Goal: Task Accomplishment & Management: Use online tool/utility

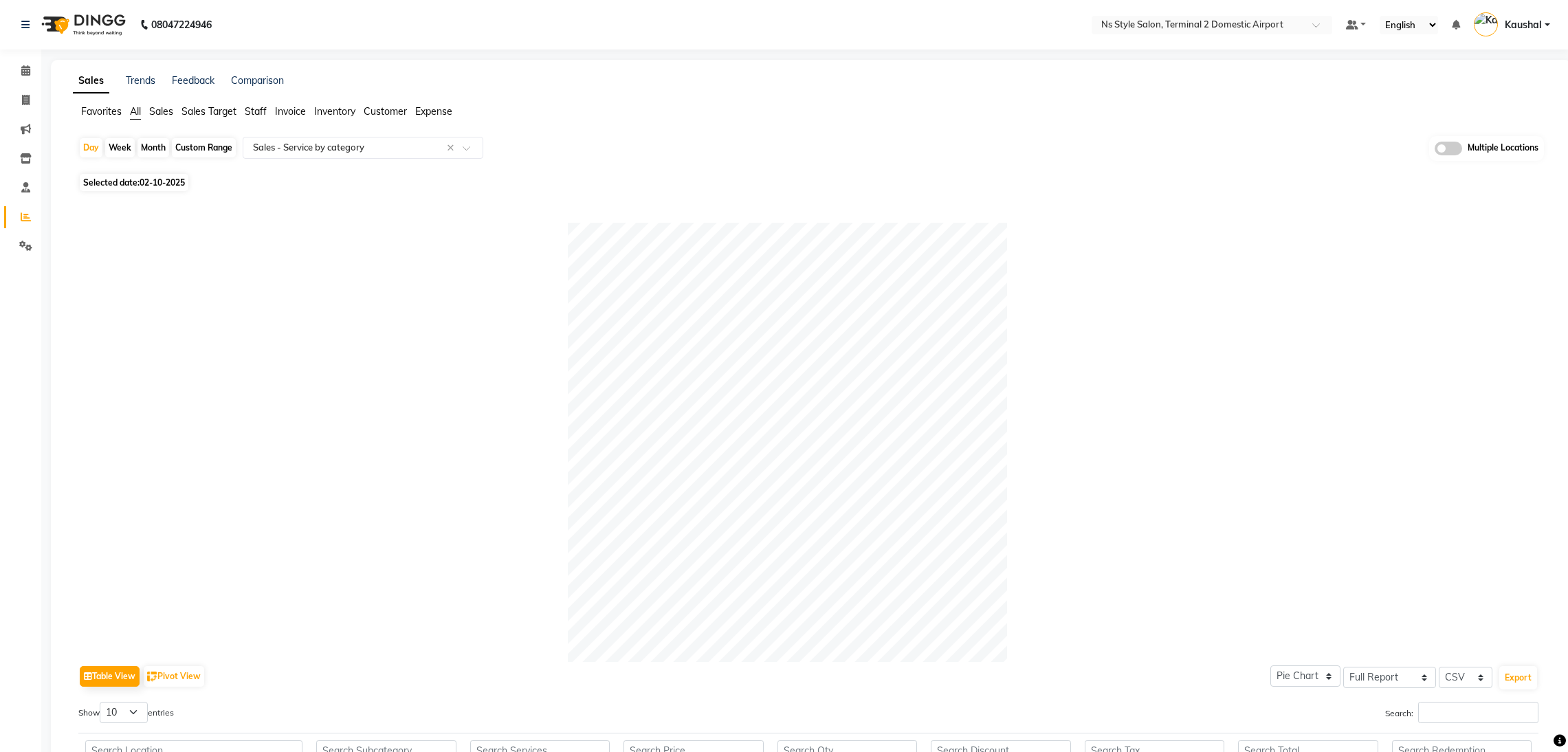
select select "full_report"
select select "csv"
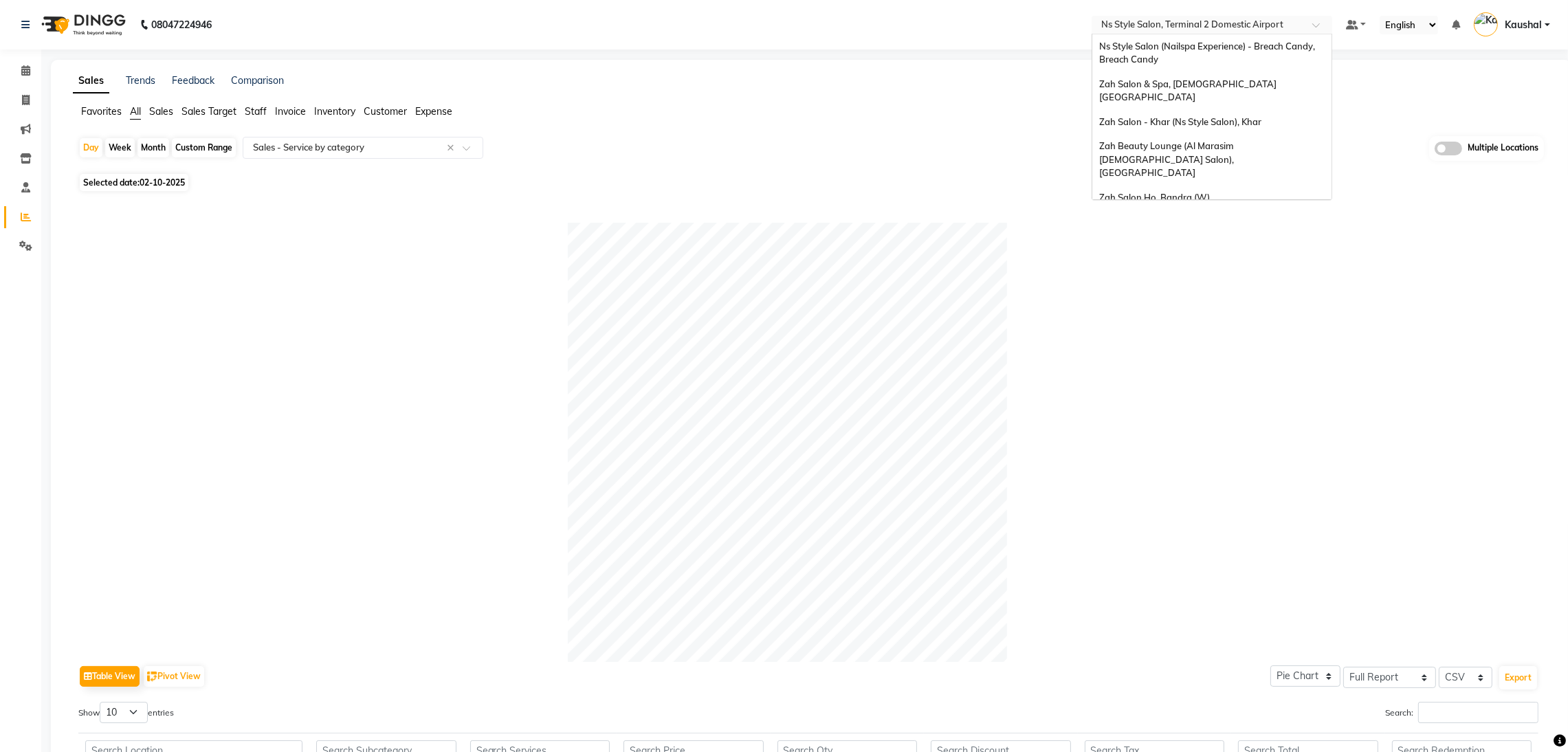
click at [1210, 19] on input "text" at bounding box center [1198, 25] width 199 height 14
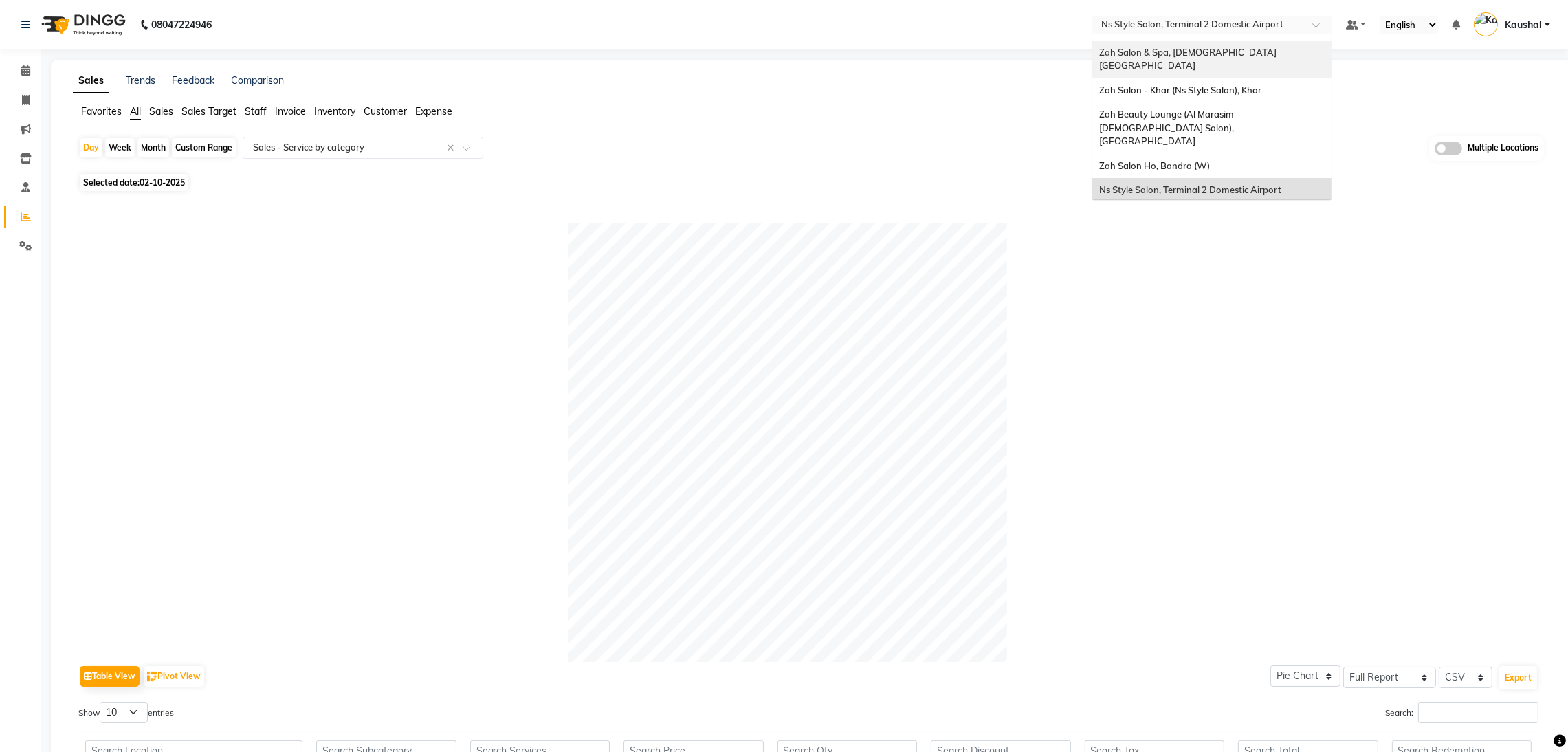
click at [1168, 55] on span "Zah Salon & Spa, [DEMOGRAPHIC_DATA] [GEOGRAPHIC_DATA]" at bounding box center [1189, 59] width 179 height 24
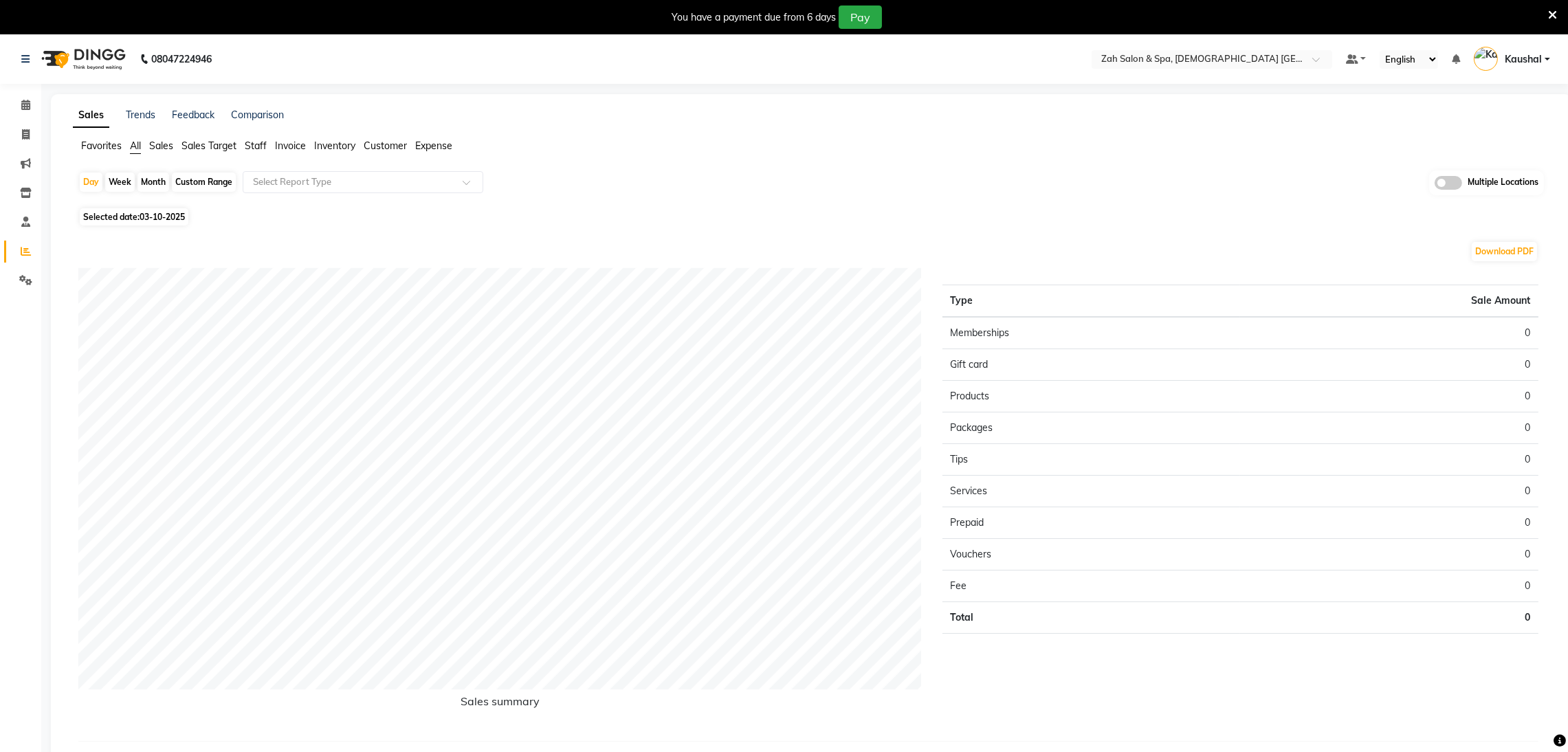
click at [1548, 14] on icon at bounding box center [1553, 15] width 9 height 13
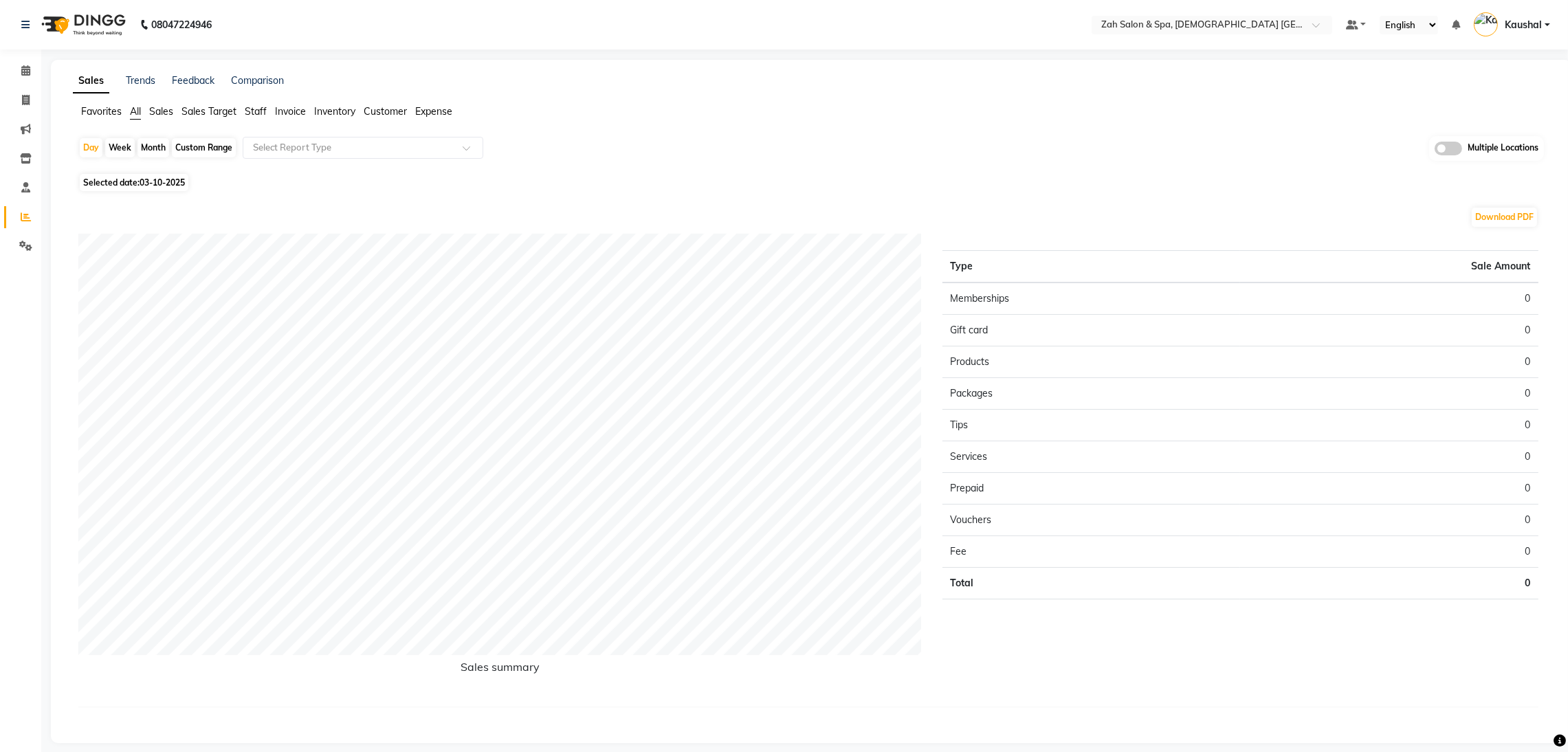
click at [150, 149] on div "Month" at bounding box center [153, 147] width 32 height 19
select select "10"
select select "2025"
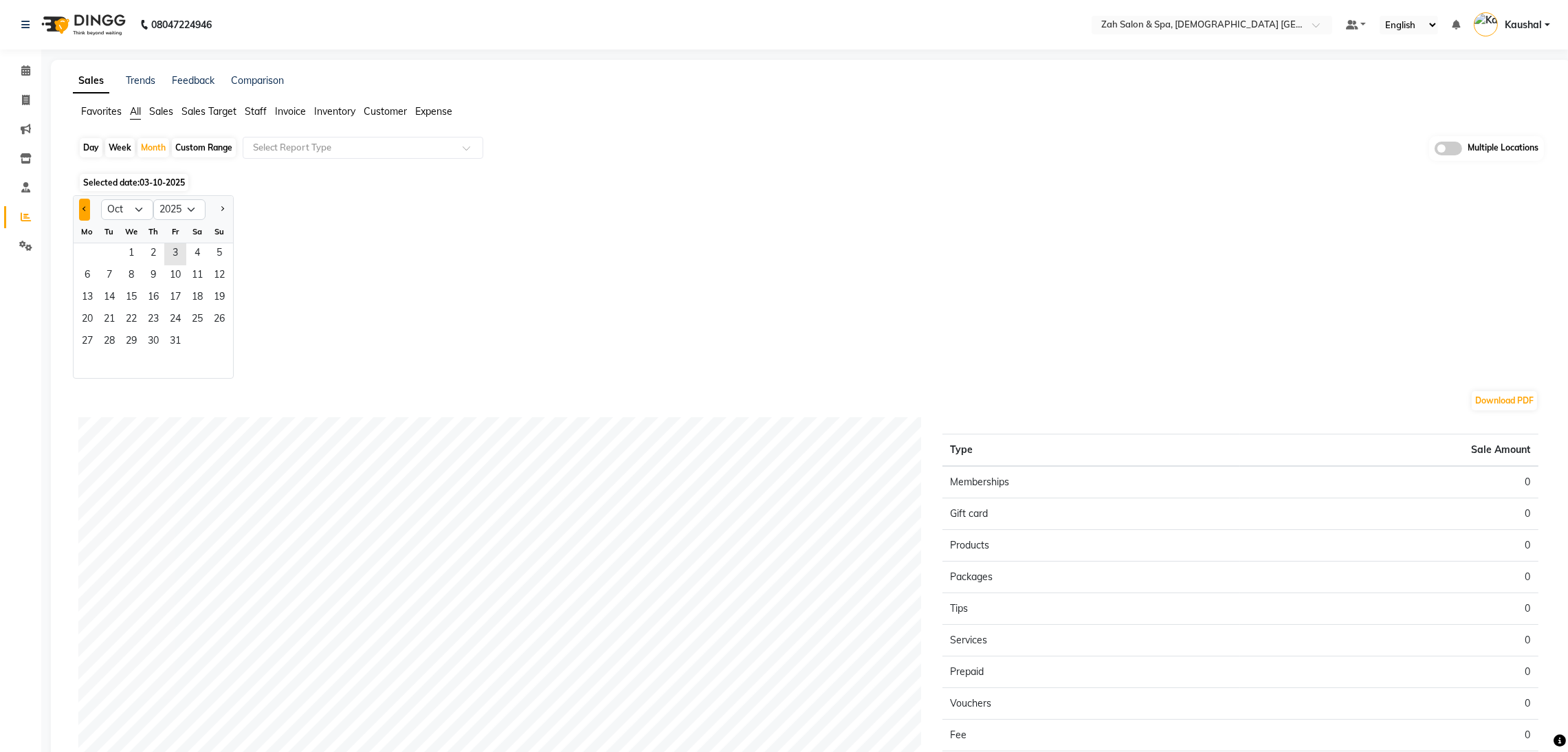
click at [88, 206] on button "Previous month" at bounding box center [85, 209] width 11 height 22
select select "9"
click at [83, 251] on span "1" at bounding box center [87, 254] width 22 height 22
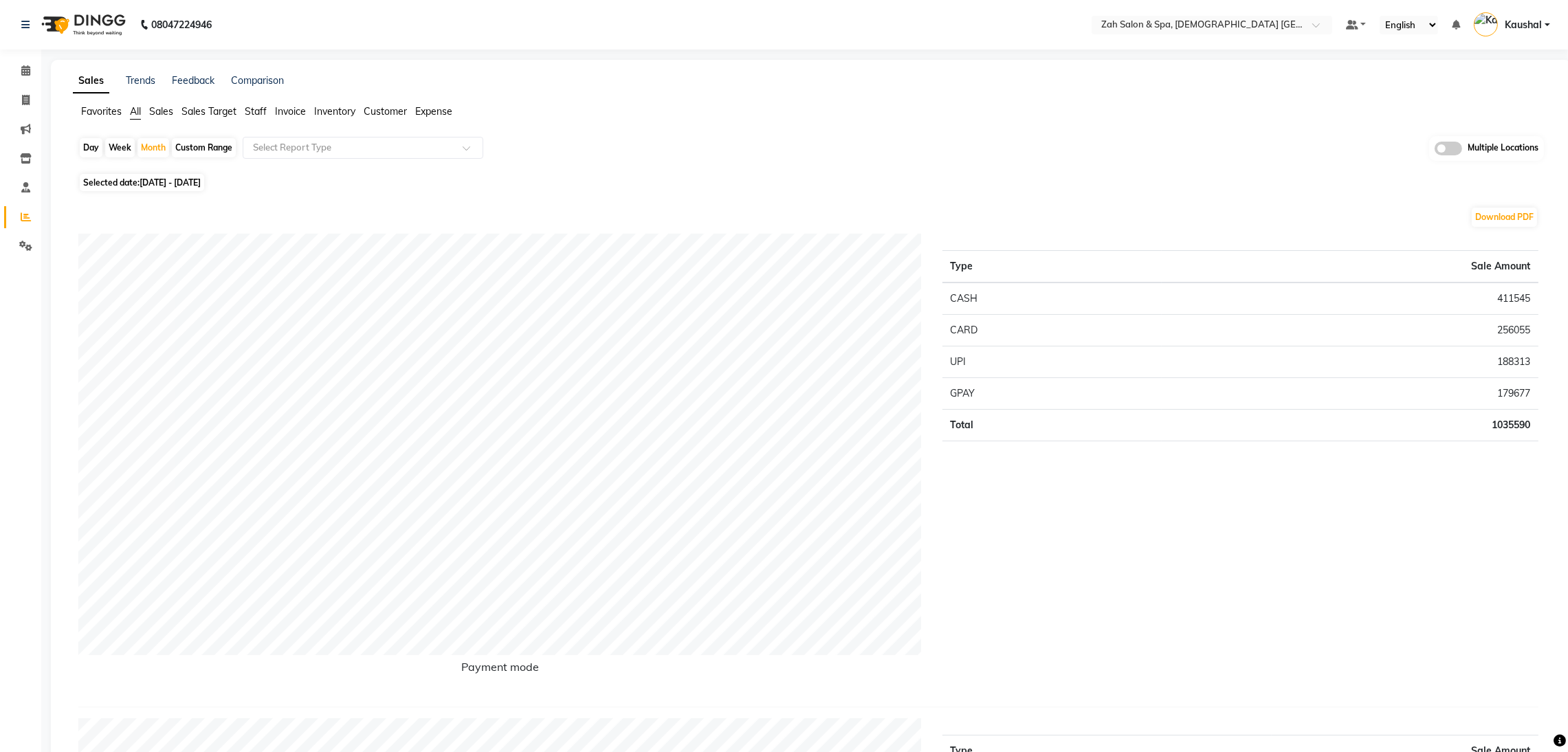
click at [257, 114] on span "Staff" at bounding box center [256, 112] width 22 height 13
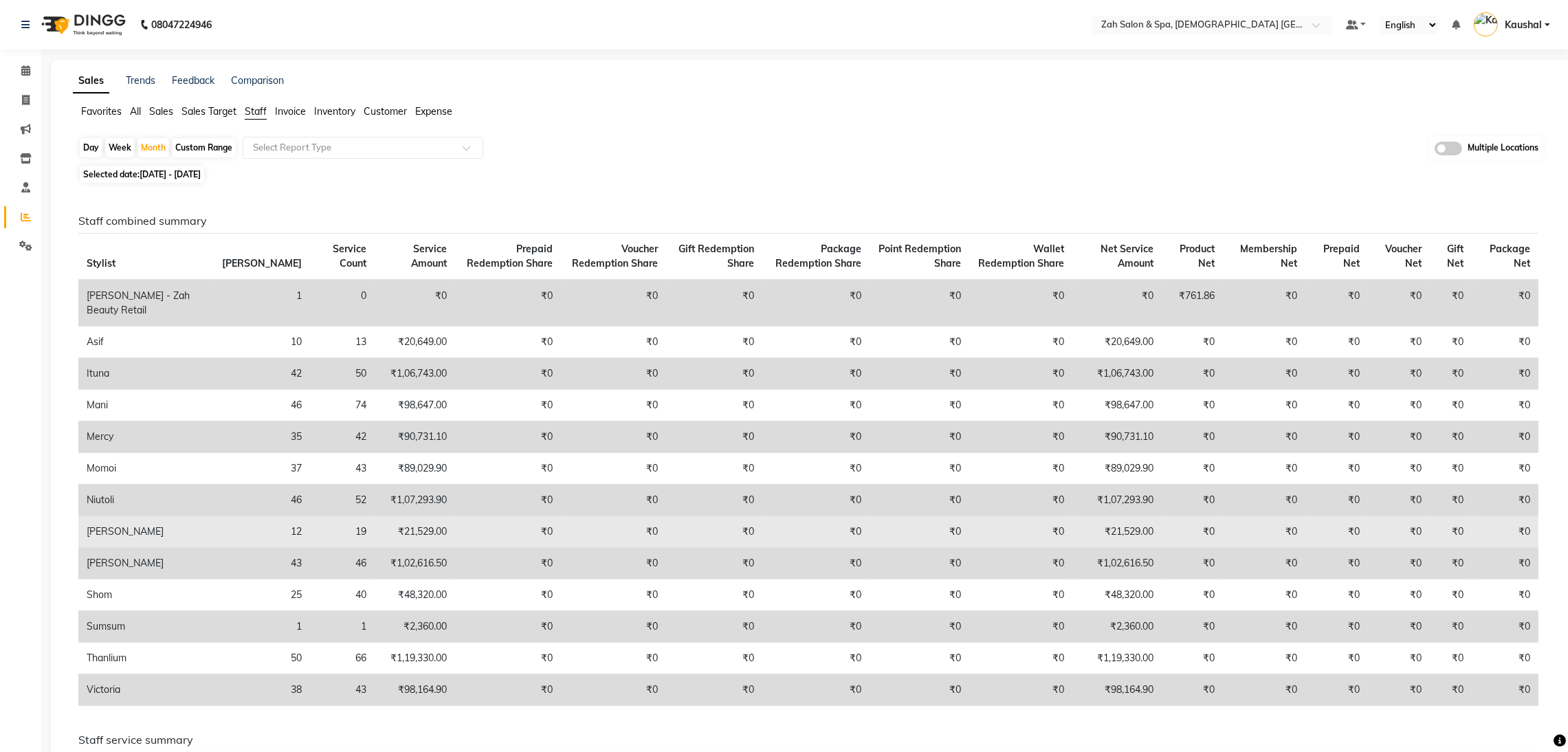
click at [96, 533] on td "[PERSON_NAME]" at bounding box center [146, 532] width 135 height 32
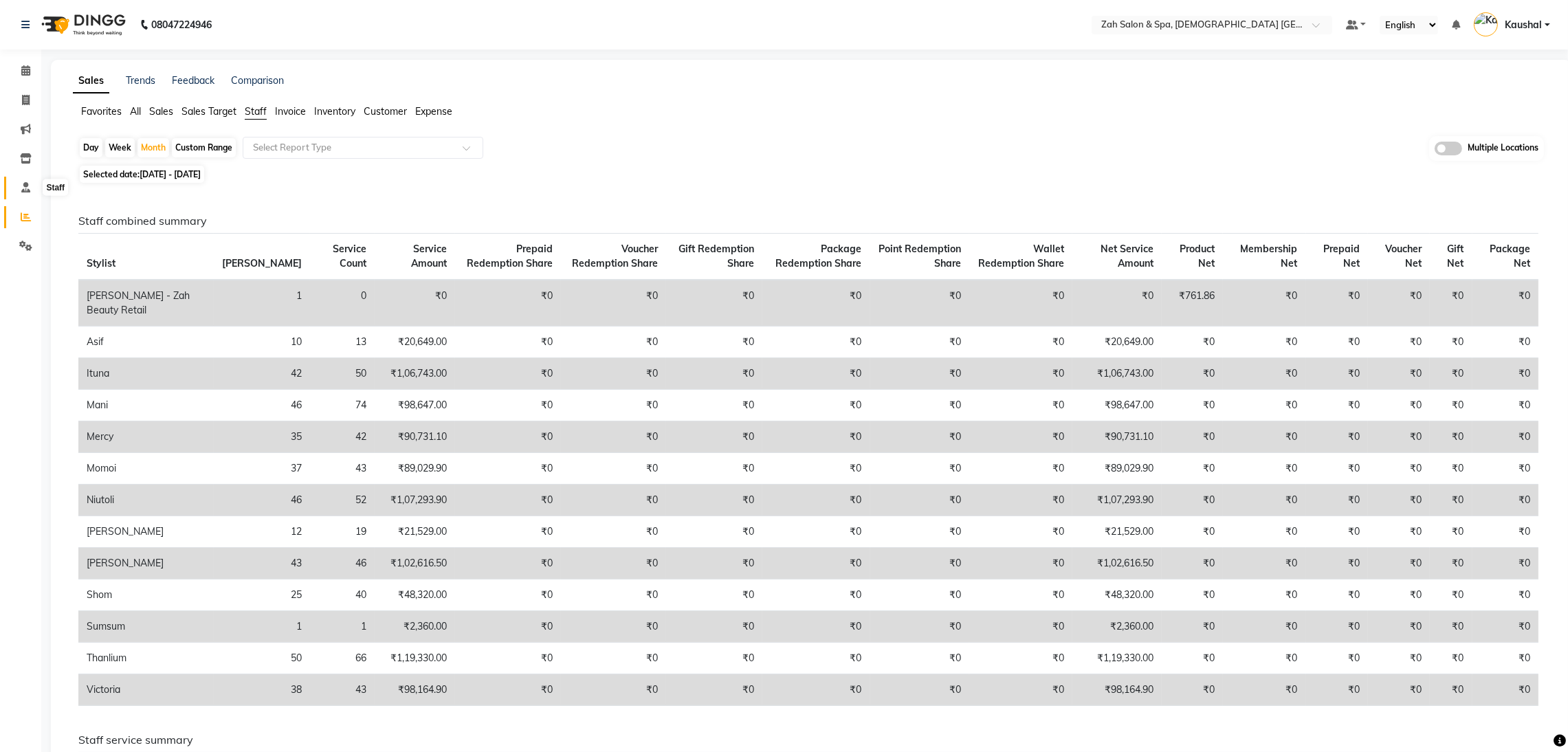
click at [28, 184] on icon at bounding box center [26, 187] width 9 height 10
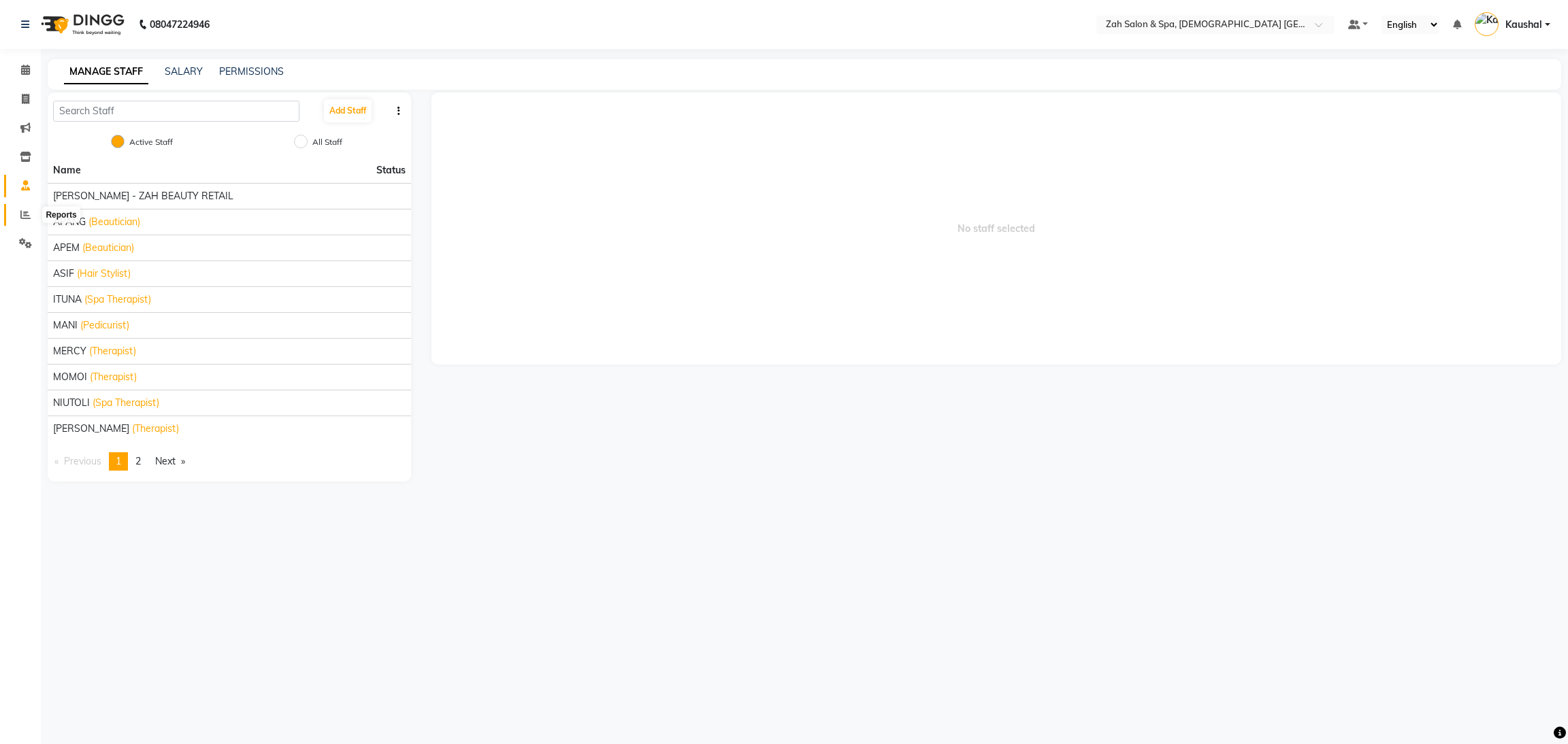
click at [19, 216] on span at bounding box center [25, 216] width 24 height 16
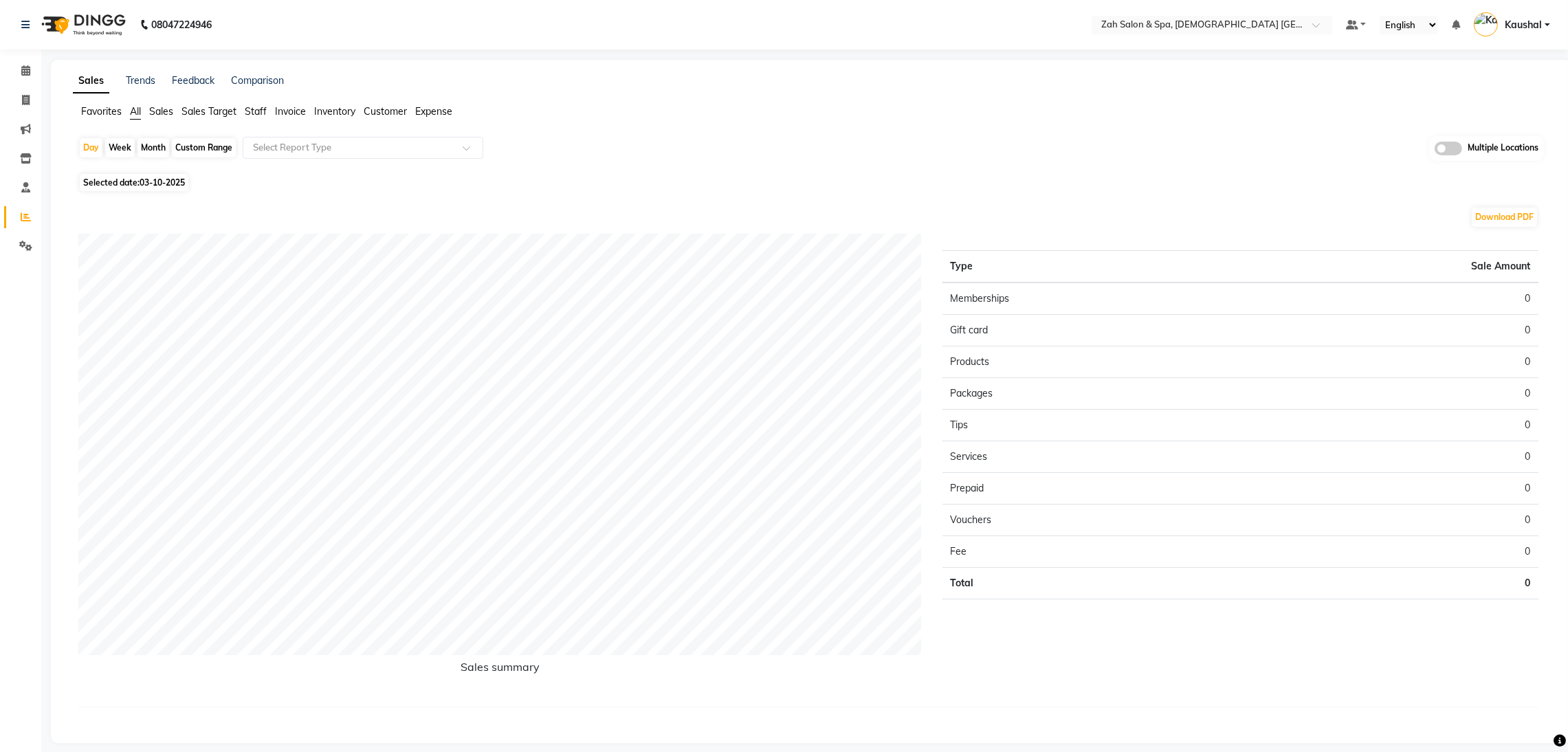
click at [146, 149] on div "Month" at bounding box center [153, 147] width 32 height 19
select select "10"
select select "2025"
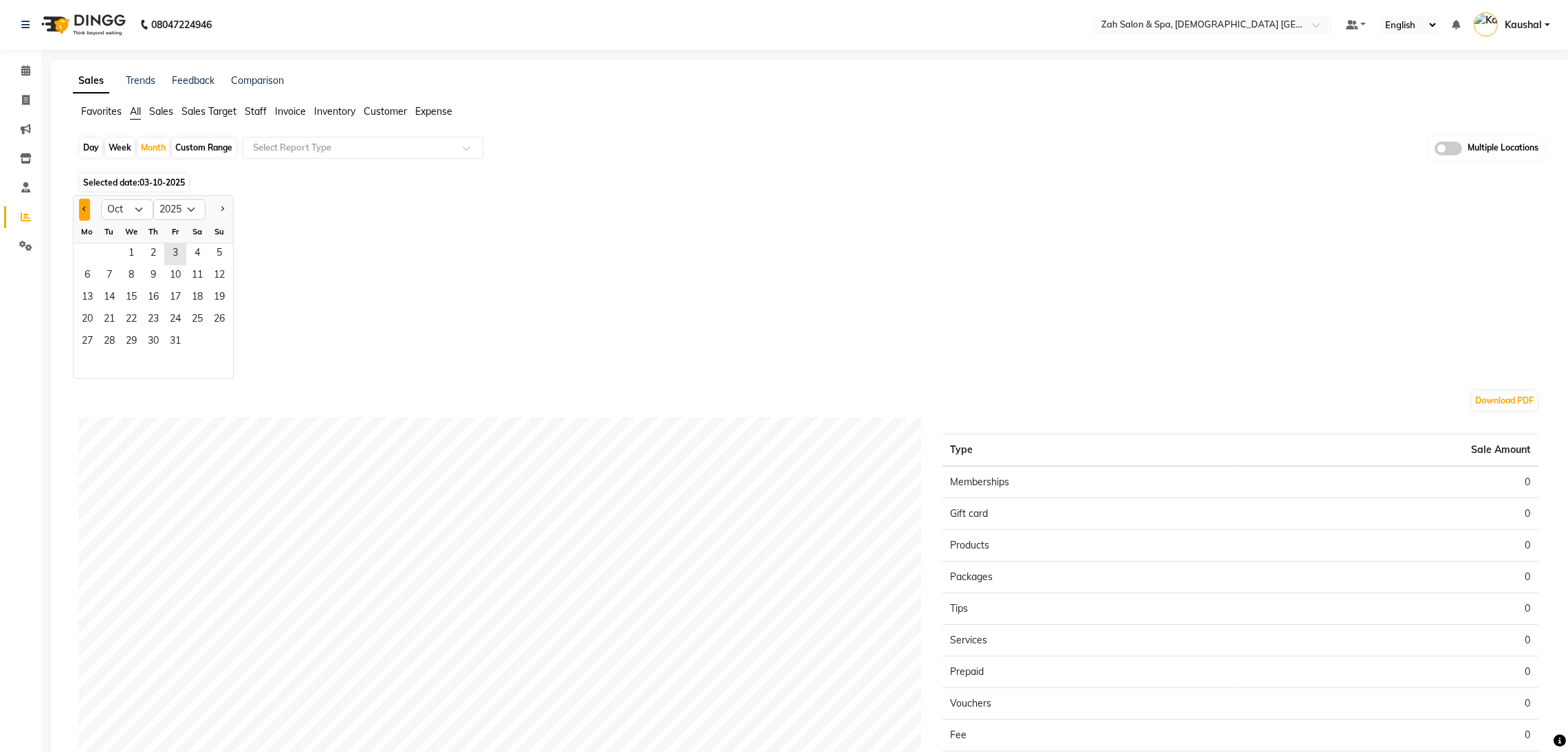
click at [85, 206] on span "Previous month" at bounding box center [85, 208] width 5 height 5
select select "9"
click at [91, 253] on span "1" at bounding box center [87, 254] width 22 height 22
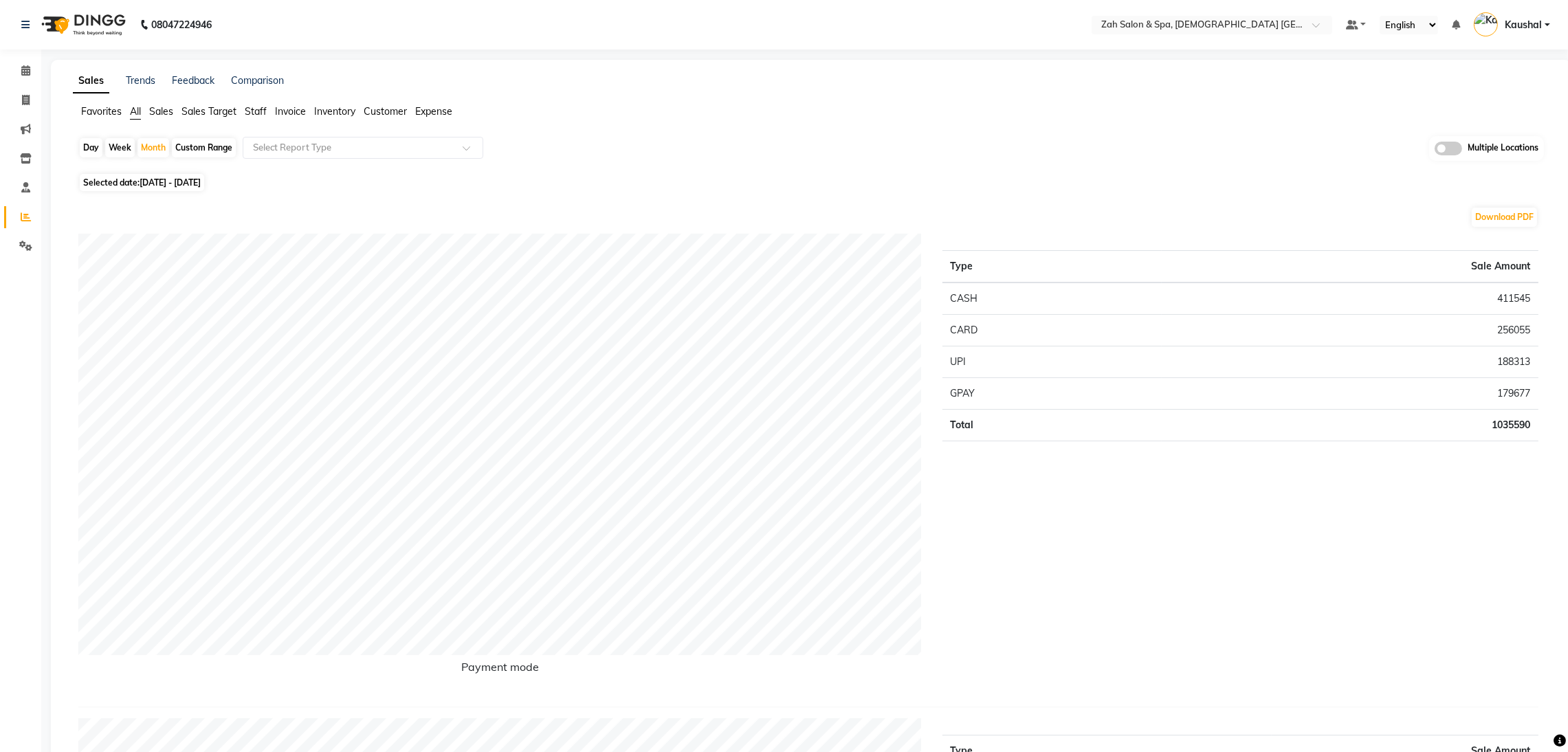
click at [260, 115] on span "Staff" at bounding box center [256, 112] width 22 height 13
